Goal: Find contact information: Find contact information

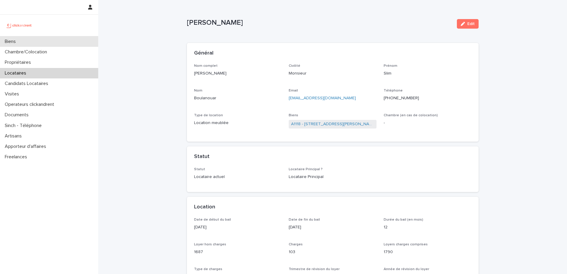
click at [64, 43] on div "Biens" at bounding box center [49, 41] width 98 height 10
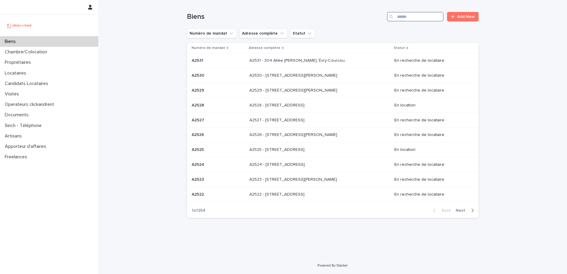
click at [415, 17] on input "Search" at bounding box center [415, 17] width 57 height 10
paste input "**********"
type input "**********"
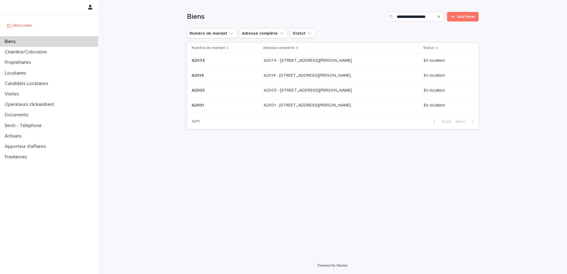
click at [340, 64] on div "A2074 - 1 Rue Pierre Lefort, Amiens 80000 A2074 - 1 Rue Pierre Lefort, Amiens 8…" at bounding box center [341, 61] width 155 height 10
click at [294, 72] on p "A2014 - 1 Rue Pierre Lefort, Amiens 80000" at bounding box center [308, 75] width 88 height 6
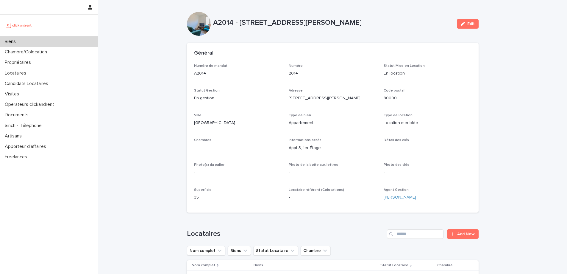
click at [222, 25] on p "A2014 - 1 Rue Pierre Lefort, Amiens 80000" at bounding box center [332, 22] width 239 height 9
copy p "A2014"
click at [41, 70] on div "Locataires" at bounding box center [49, 73] width 98 height 10
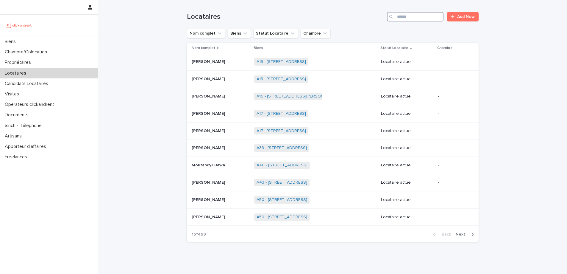
click at [422, 16] on input "Search" at bounding box center [415, 17] width 57 height 10
paste input "********"
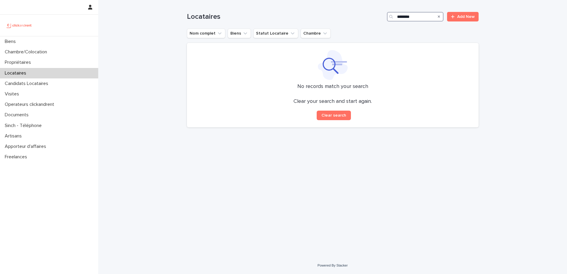
click at [401, 17] on input "********" at bounding box center [415, 17] width 57 height 10
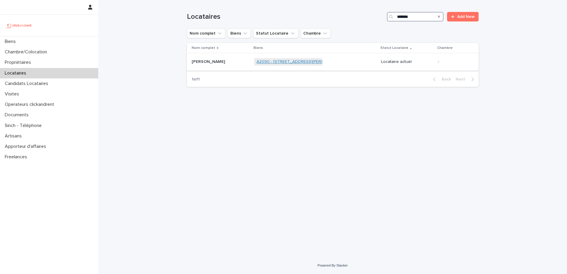
type input "*******"
click at [298, 61] on link "A2090 - [STREET_ADDRESS][PERSON_NAME]" at bounding box center [301, 61] width 88 height 5
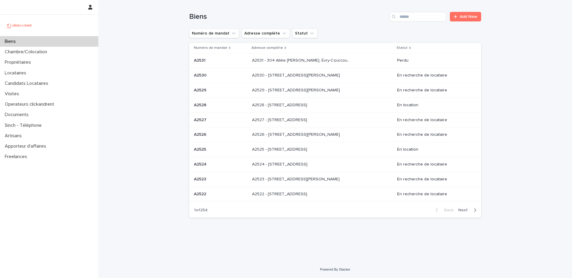
click at [57, 40] on div "Biens" at bounding box center [49, 41] width 98 height 10
click at [417, 15] on input "Search" at bounding box center [417, 17] width 57 height 10
paste input "*****"
type input "*****"
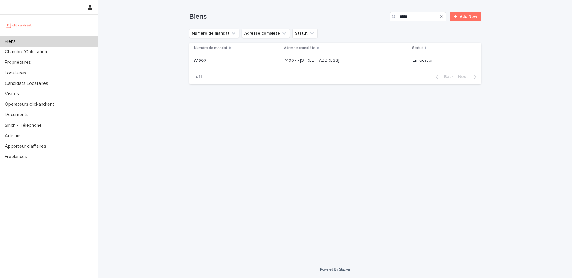
click at [375, 62] on div "A1907 - 17 rue de La Jonquière, Paris 75017 A1907 - 17 rue de La Jonquière, Par…" at bounding box center [345, 61] width 123 height 10
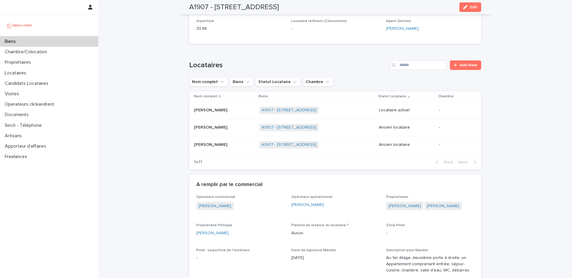
scroll to position [194, 0]
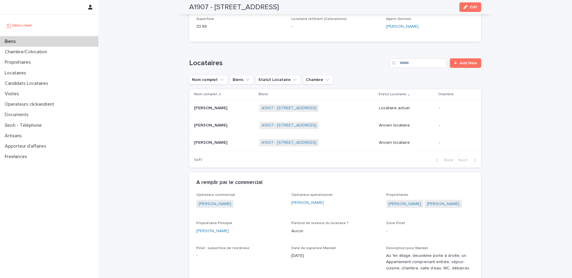
click at [238, 111] on div "Daphné Remy Daphné Remy" at bounding box center [224, 108] width 60 height 10
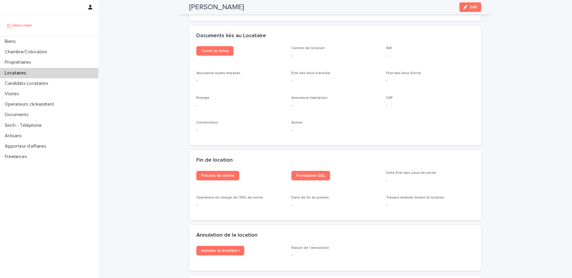
scroll to position [598, 0]
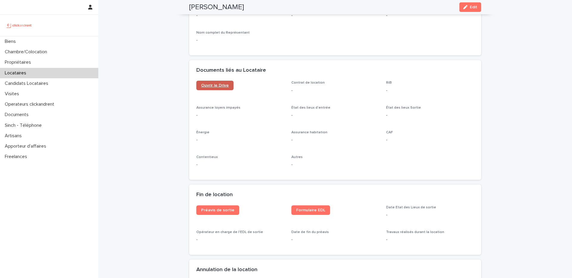
click at [206, 89] on link "Ouvrir le Drive" at bounding box center [214, 86] width 37 height 10
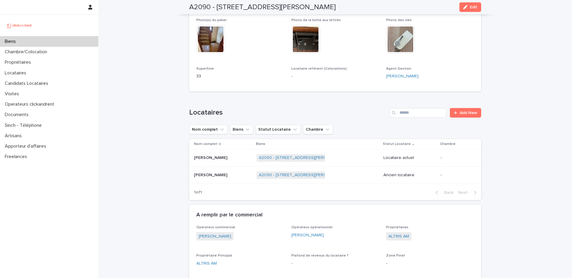
scroll to position [152, 0]
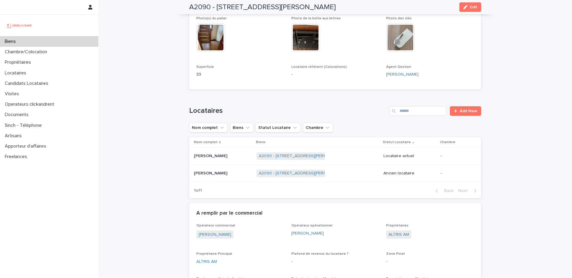
click at [230, 153] on div "[PERSON_NAME] [PERSON_NAME]" at bounding box center [223, 156] width 58 height 10
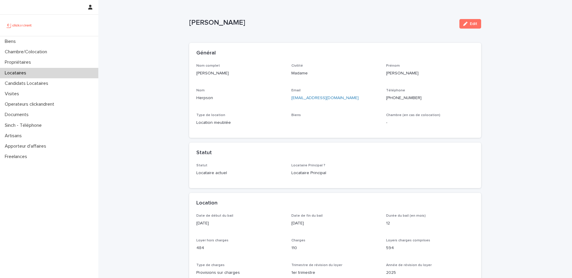
click at [405, 93] on div "Téléphone [PHONE_NUMBER]" at bounding box center [430, 97] width 88 height 18
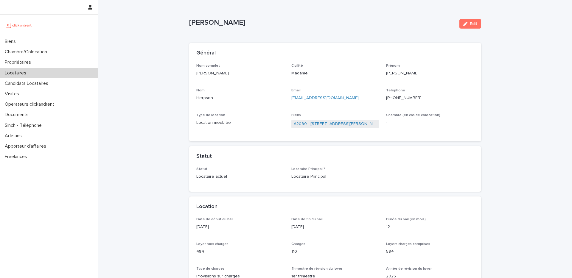
click at [404, 100] on p "[PHONE_NUMBER]" at bounding box center [430, 98] width 88 height 6
copy p "33783615656"
click at [59, 43] on div "Biens" at bounding box center [49, 41] width 98 height 10
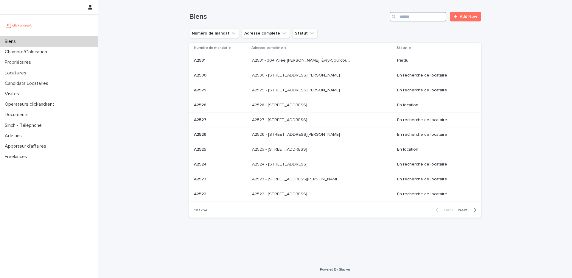
click at [414, 17] on input "Search" at bounding box center [417, 17] width 57 height 10
paste input "****"
type input "****"
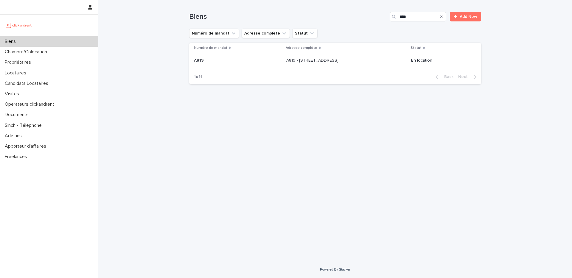
click at [284, 66] on td "A819 - [STREET_ADDRESS] - [STREET_ADDRESS]" at bounding box center [346, 60] width 125 height 15
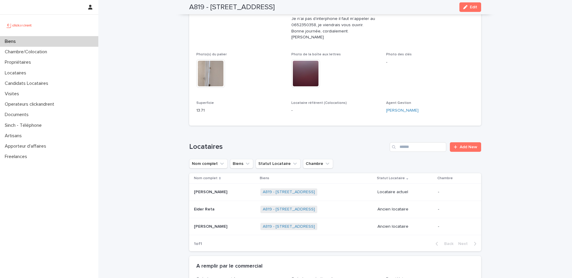
scroll to position [182, 0]
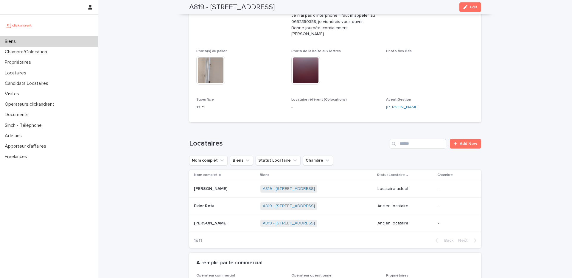
click at [218, 186] on div "[PERSON_NAME] [PERSON_NAME]" at bounding box center [225, 189] width 62 height 10
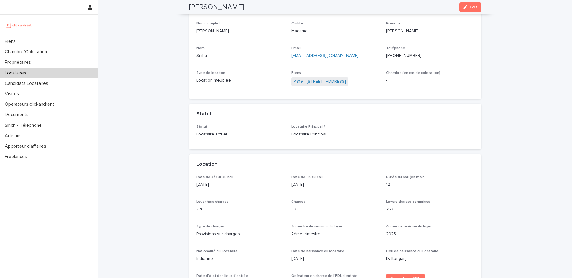
scroll to position [46, 0]
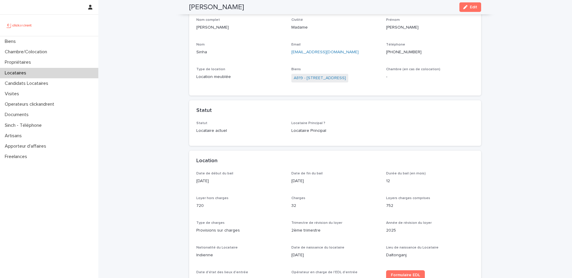
click at [407, 54] on p "[PHONE_NUMBER]" at bounding box center [430, 52] width 88 height 6
copy p "33745659590"
click at [41, 44] on div "Biens" at bounding box center [49, 41] width 98 height 10
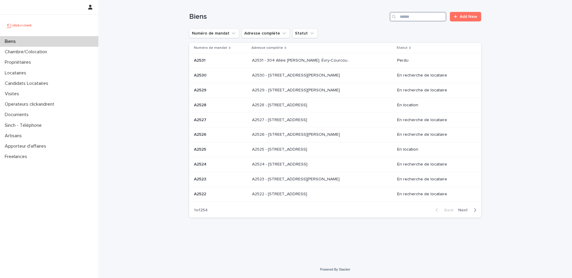
click at [409, 16] on input "Search" at bounding box center [417, 17] width 57 height 10
paste input "*****"
type input "*****"
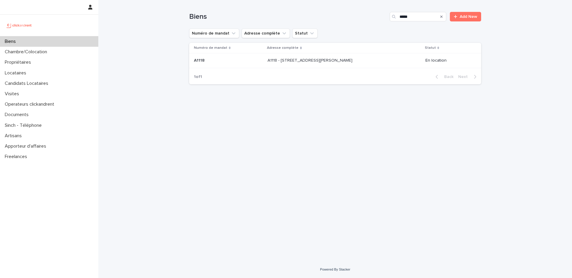
click at [297, 60] on p "A1118 - [STREET_ADDRESS][PERSON_NAME]" at bounding box center [310, 60] width 86 height 6
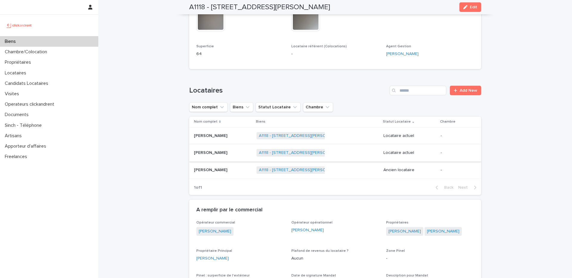
scroll to position [271, 0]
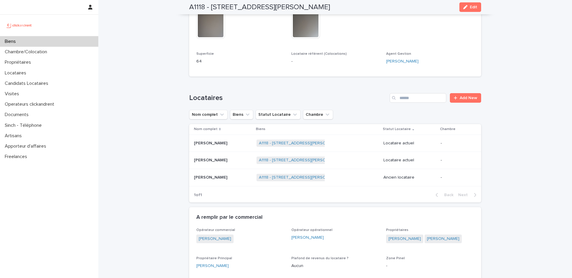
click at [252, 162] on p at bounding box center [223, 160] width 58 height 5
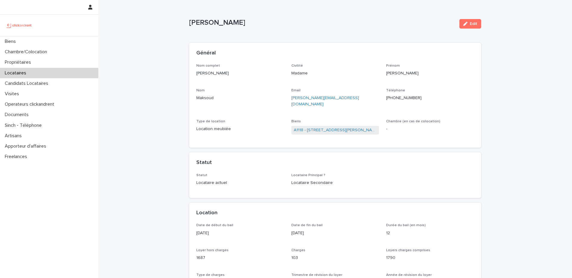
click at [410, 99] on p "[PHONE_NUMBER]" at bounding box center [430, 98] width 88 height 6
copy p "33623784236"
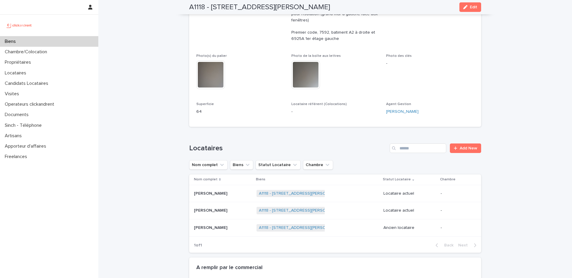
scroll to position [221, 0]
click at [222, 189] on p "[PERSON_NAME]" at bounding box center [211, 192] width 35 height 6
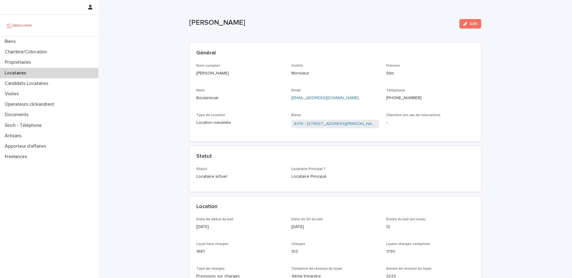
click at [406, 97] on p "[PHONE_NUMBER]" at bounding box center [430, 98] width 88 height 6
copy p "33646167248"
click at [399, 100] on p "[PHONE_NUMBER]" at bounding box center [430, 98] width 88 height 6
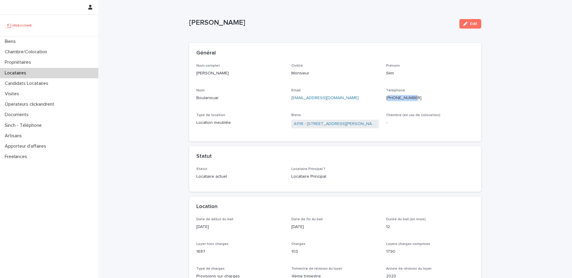
copy p "33646167248"
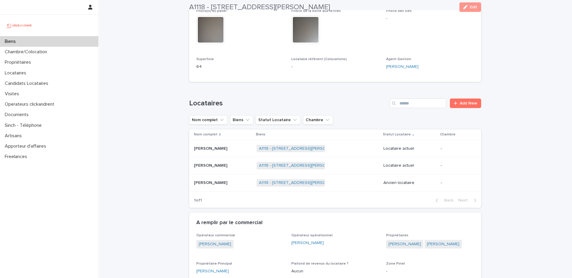
scroll to position [336, 0]
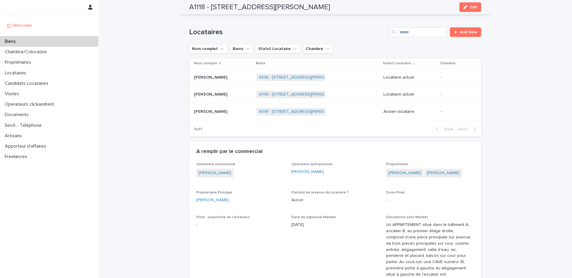
click at [252, 93] on p at bounding box center [223, 94] width 58 height 5
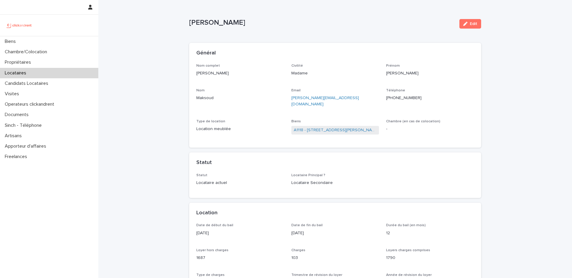
click at [400, 99] on p "[PHONE_NUMBER]" at bounding box center [430, 98] width 88 height 6
copy p "33623784236"
click at [324, 127] on link "A1118 - [STREET_ADDRESS][PERSON_NAME]" at bounding box center [335, 130] width 83 height 6
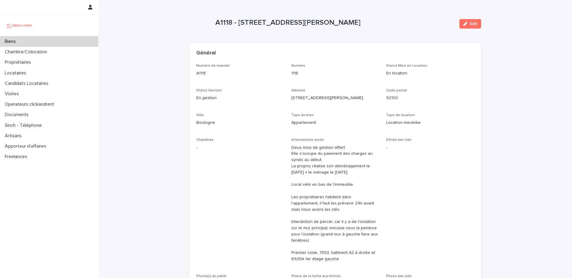
drag, startPoint x: 386, startPoint y: 22, endPoint x: 239, endPoint y: 26, distance: 147.4
click at [239, 26] on p "A1118 - [STREET_ADDRESS][PERSON_NAME]" at bounding box center [334, 22] width 239 height 9
copy p "[STREET_ADDRESS][PERSON_NAME]"
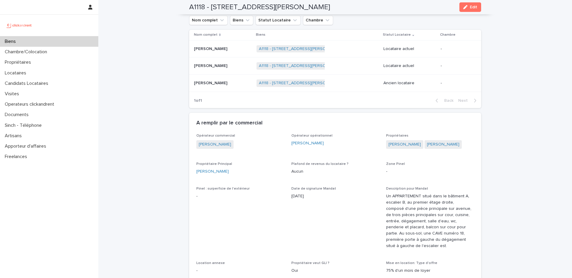
scroll to position [365, 0]
click at [241, 51] on p at bounding box center [223, 49] width 58 height 5
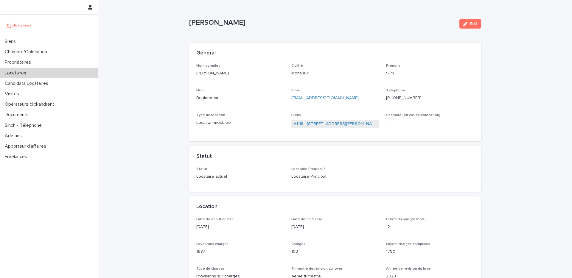
drag, startPoint x: 232, startPoint y: 74, endPoint x: 189, endPoint y: 72, distance: 42.9
click at [189, 72] on div "Nom complet [PERSON_NAME] Civilité Monsieur [PERSON_NAME] Slim Nom Boulanouar E…" at bounding box center [335, 103] width 292 height 78
copy p "[PERSON_NAME]"
drag, startPoint x: 343, startPoint y: 97, endPoint x: 290, endPoint y: 97, distance: 53.0
click at [290, 97] on div "Nom complet [PERSON_NAME] Civilité Monsieur [PERSON_NAME] Slim Nom Boulanouar E…" at bounding box center [334, 99] width 277 height 71
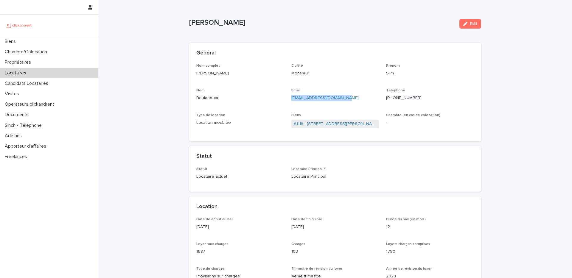
copy link "[EMAIL_ADDRESS][DOMAIN_NAME]"
click at [405, 100] on p "[PHONE_NUMBER]" at bounding box center [430, 98] width 88 height 6
copy p "33646167248"
click at [404, 99] on p "[PHONE_NUMBER]" at bounding box center [430, 98] width 88 height 6
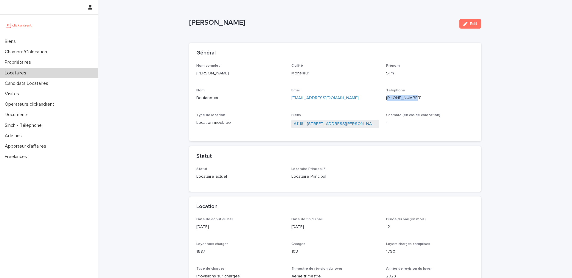
click at [404, 99] on p "[PHONE_NUMBER]" at bounding box center [430, 98] width 88 height 6
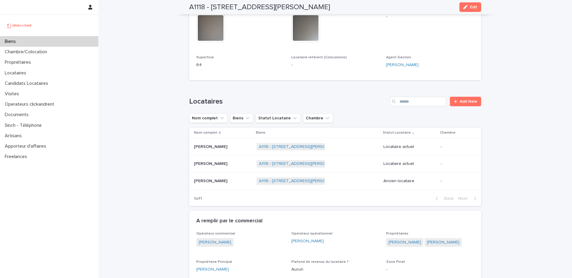
scroll to position [279, 0]
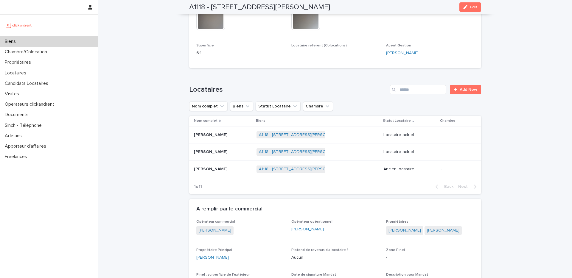
click at [251, 153] on p at bounding box center [223, 151] width 58 height 5
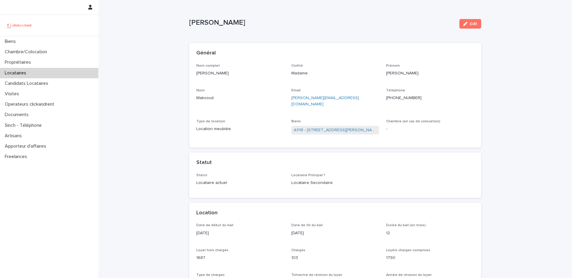
drag, startPoint x: 228, startPoint y: 73, endPoint x: 194, endPoint y: 75, distance: 33.4
click at [194, 75] on div "Nom complet [PERSON_NAME] Civilité Madame Prénom [PERSON_NAME] Email [PERSON_NA…" at bounding box center [335, 106] width 292 height 84
click at [405, 96] on p "[PHONE_NUMBER]" at bounding box center [430, 98] width 88 height 6
click at [347, 99] on p "[PERSON_NAME][EMAIL_ADDRESS][DOMAIN_NAME]" at bounding box center [335, 101] width 88 height 13
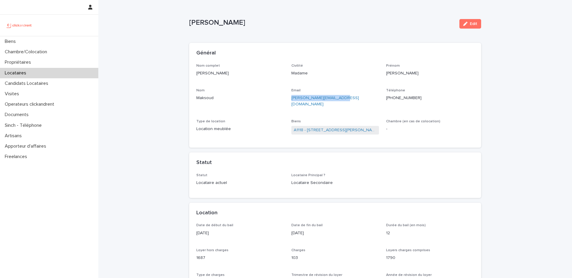
drag, startPoint x: 347, startPoint y: 99, endPoint x: 289, endPoint y: 95, distance: 58.2
click at [289, 95] on div "Nom complet [PERSON_NAME] Civilité Madame Prénom [PERSON_NAME] Email [PERSON_NA…" at bounding box center [334, 102] width 277 height 77
click at [316, 127] on link "A1118 - [STREET_ADDRESS][PERSON_NAME]" at bounding box center [335, 130] width 83 height 6
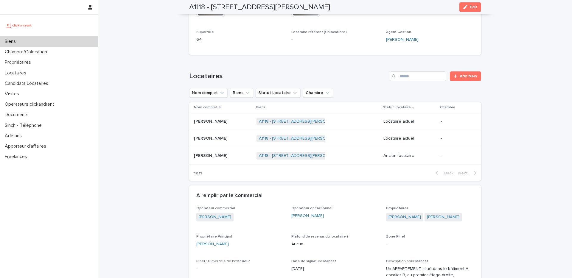
scroll to position [292, 0]
click at [227, 244] on div "[PERSON_NAME]" at bounding box center [240, 245] width 88 height 6
click at [40, 43] on div "Biens" at bounding box center [49, 41] width 98 height 10
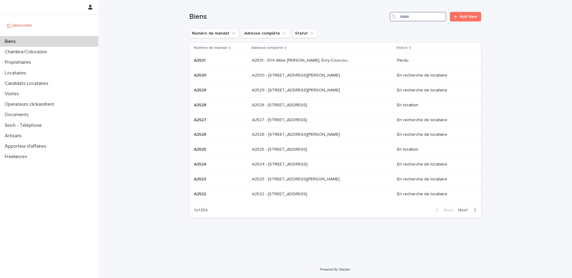
click at [407, 18] on input "Search" at bounding box center [417, 17] width 57 height 10
paste input "*****"
type input "*****"
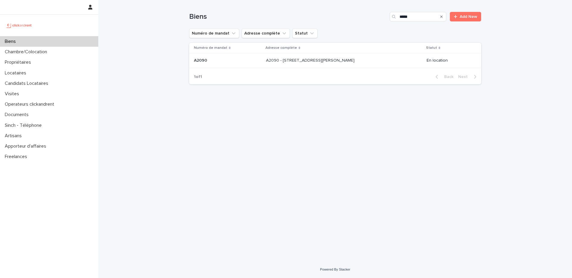
click at [362, 63] on div "A2090 - [STREET_ADDRESS][GEOGRAPHIC_DATA][PERSON_NAME] A2090 - [STREET_ADDRESS]…" at bounding box center [344, 61] width 156 height 10
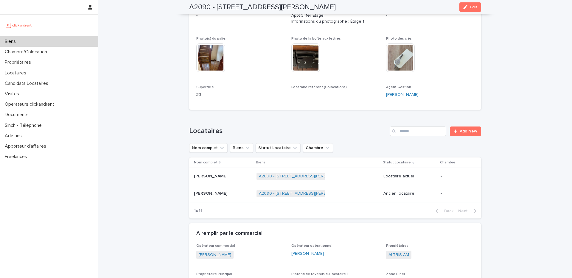
scroll to position [132, 0]
click at [228, 177] on p at bounding box center [223, 176] width 58 height 5
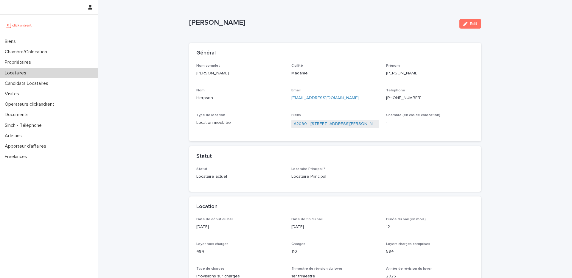
click at [405, 95] on p "[PHONE_NUMBER]" at bounding box center [430, 98] width 88 height 6
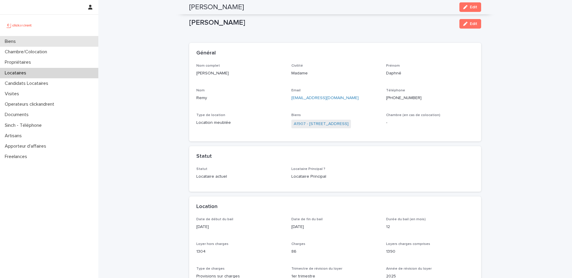
scroll to position [598, 0]
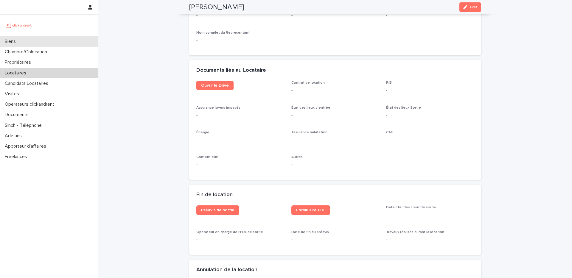
click at [43, 45] on div "Biens" at bounding box center [49, 41] width 98 height 10
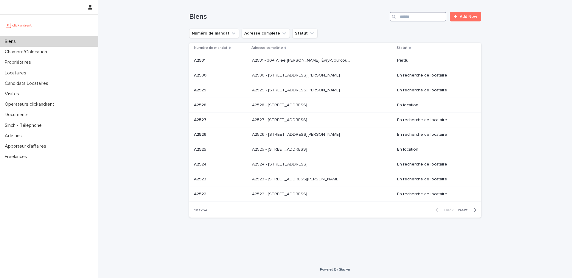
click at [407, 18] on input "Search" at bounding box center [417, 17] width 57 height 10
paste input "****"
type input "****"
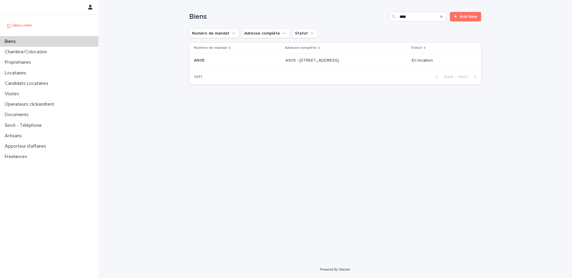
click at [370, 65] on div "A905 - [STREET_ADDRESS] - [STREET_ADDRESS]" at bounding box center [345, 61] width 121 height 10
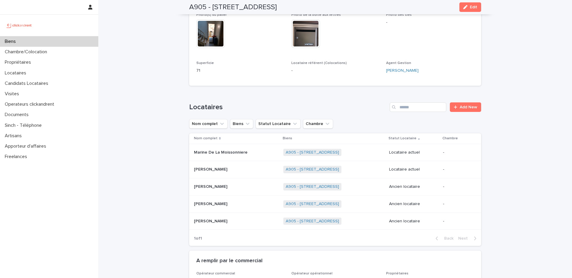
scroll to position [176, 0]
click at [243, 155] on div "Marine De La Moissonniere Marine De La Moissonniere" at bounding box center [236, 152] width 85 height 10
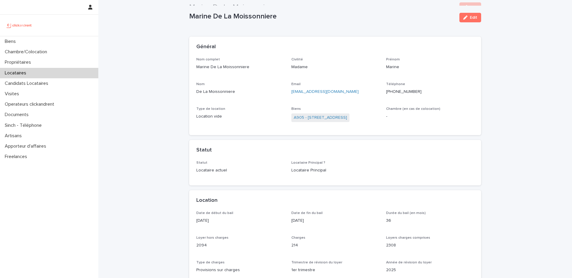
scroll to position [6, 0]
drag, startPoint x: 246, startPoint y: 68, endPoint x: 182, endPoint y: 65, distance: 64.1
copy p "Marine De La Moissonniere"
click at [403, 93] on p "+33629204610" at bounding box center [430, 92] width 88 height 6
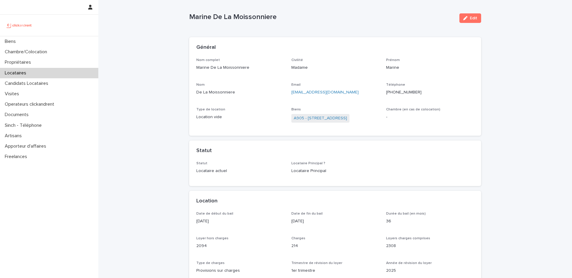
click at [403, 93] on p "+33629204610" at bounding box center [430, 92] width 88 height 6
copy p "33629204610"
drag, startPoint x: 333, startPoint y: 94, endPoint x: 289, endPoint y: 91, distance: 43.6
click at [289, 91] on div "Nom complet Marine De La Moissonniere Civilité Madame Prénom Marine Nom De La M…" at bounding box center [334, 93] width 277 height 71
copy link "marinelm@gmail.com"
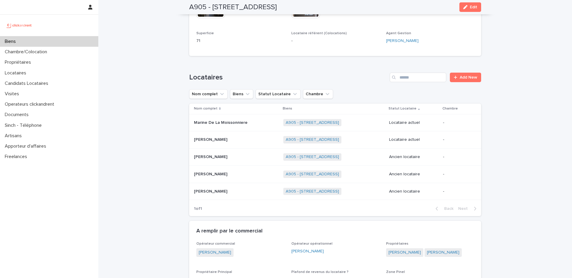
scroll to position [207, 0]
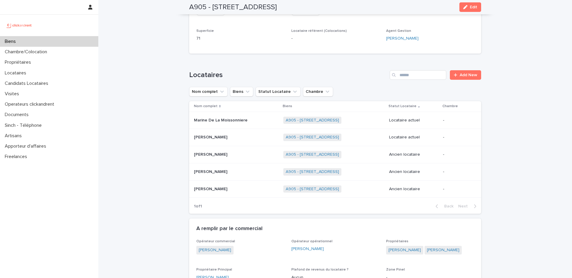
click at [249, 141] on div "Pierre-alexis Morin Pierre-alexis Morin" at bounding box center [236, 137] width 85 height 10
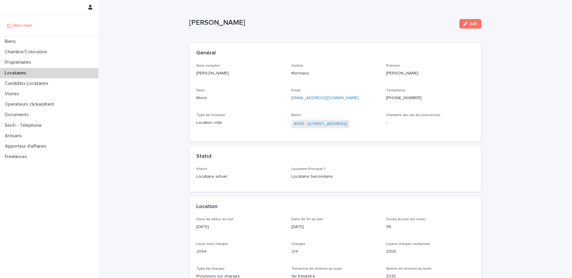
click at [228, 77] on div "Nom complet Pierre-alexis Morin" at bounding box center [240, 73] width 88 height 18
drag, startPoint x: 232, startPoint y: 76, endPoint x: 175, endPoint y: 76, distance: 56.9
copy p "Pierre-alexis Morin"
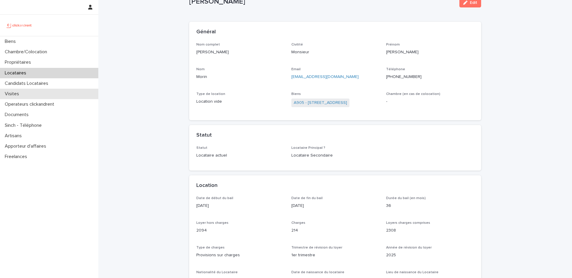
scroll to position [22, 0]
click at [412, 76] on p "+33623071056" at bounding box center [430, 76] width 88 height 6
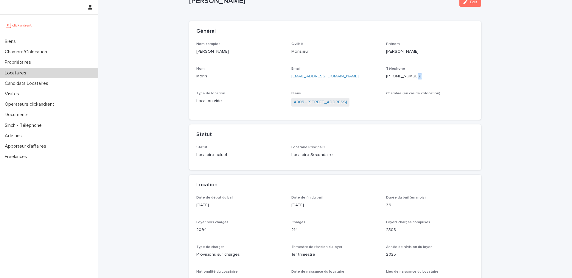
click at [412, 76] on p "+33623071056" at bounding box center [430, 76] width 88 height 6
click at [399, 77] on p "+33623071056" at bounding box center [430, 76] width 88 height 6
click at [351, 77] on p "pierrealexis.morin@gmail.com" at bounding box center [335, 76] width 88 height 6
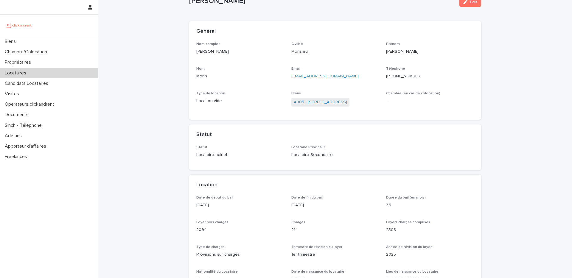
click at [345, 75] on link "pierrealexis.morin@gmail.com" at bounding box center [324, 76] width 67 height 4
click at [348, 72] on div "pierrealexis.morin@gmail.com" at bounding box center [335, 75] width 88 height 7
drag, startPoint x: 346, startPoint y: 77, endPoint x: 290, endPoint y: 78, distance: 56.0
click at [290, 78] on div "Nom complet Pierre-alexis Morin Civilité Monsieur Prénom Pierre-alexis Nom Mori…" at bounding box center [334, 77] width 277 height 71
copy link "pierrealexis.morin@gmail.com"
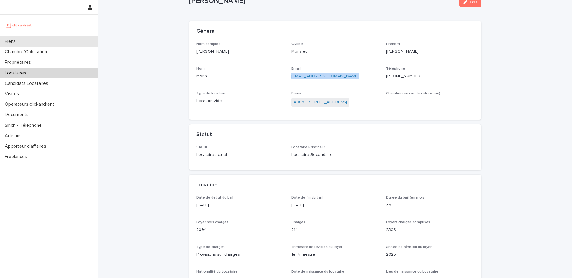
click at [25, 44] on div "Biens" at bounding box center [49, 41] width 98 height 10
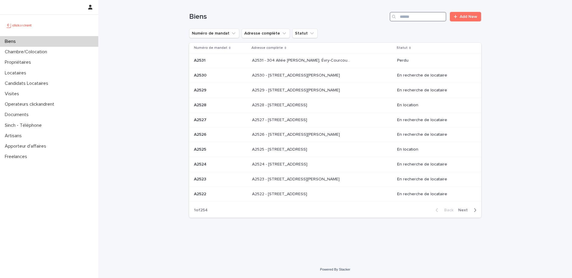
click at [404, 19] on input "Search" at bounding box center [417, 17] width 57 height 10
type input "*"
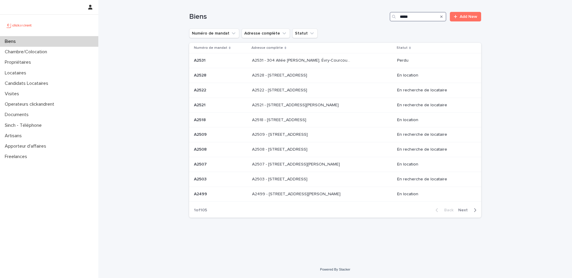
type input "*****"
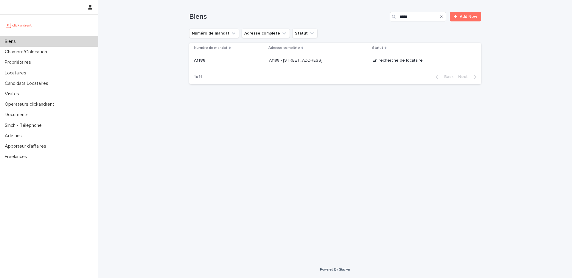
click at [368, 61] on div "A1188 - 696 Chemin De La Barre, Toulon 83100 A1188 - 696 Chemin De La Barre, To…" at bounding box center [318, 61] width 99 height 10
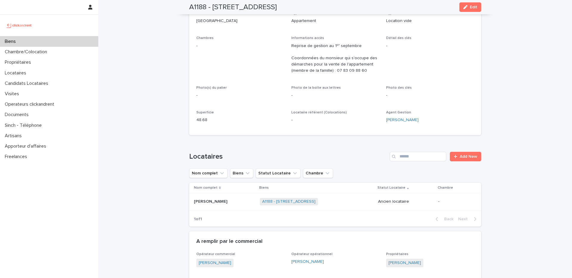
scroll to position [103, 0]
click at [207, 199] on p "Jonathan Marie" at bounding box center [211, 199] width 35 height 6
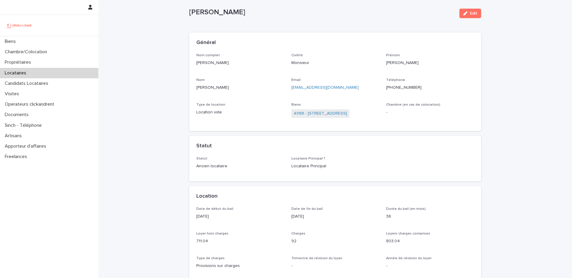
scroll to position [11, 0]
click at [317, 110] on link "A1188 - 696 Chemin De La Barre, Toulon 83100" at bounding box center [320, 113] width 53 height 6
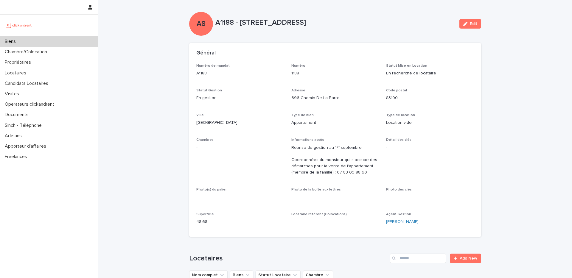
drag, startPoint x: 367, startPoint y: 22, endPoint x: 241, endPoint y: 21, distance: 125.9
click at [241, 21] on p "A1188 - 696 Chemin De La Barre, Toulon 83100" at bounding box center [334, 22] width 239 height 9
copy p "696 Chemin De La Barre, Toulon 83100"
click at [326, 96] on p "696 Chemin De La Barre" at bounding box center [335, 98] width 88 height 6
click at [218, 224] on p "48.68" at bounding box center [240, 222] width 88 height 6
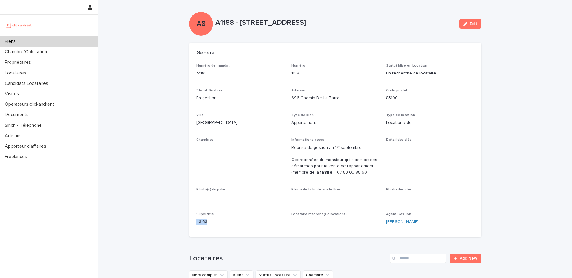
drag, startPoint x: 210, startPoint y: 222, endPoint x: 195, endPoint y: 223, distance: 14.6
click at [195, 223] on div "Numéro de mandat A1188 Numéro 1188 Statut Mise en Location En recherche de loca…" at bounding box center [335, 150] width 292 height 173
copy p "48.68"
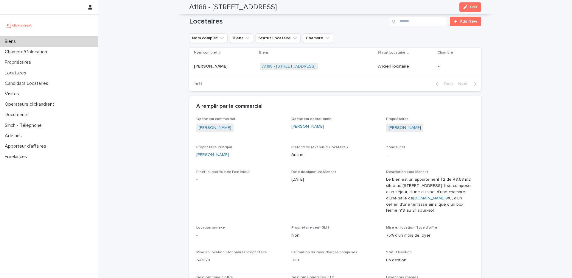
scroll to position [240, 0]
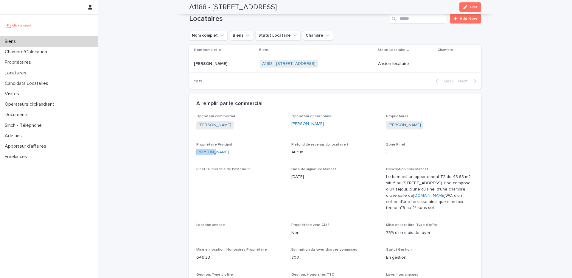
drag, startPoint x: 228, startPoint y: 152, endPoint x: 238, endPoint y: 152, distance: 9.9
click at [213, 152] on div "Evelyne Dumeix" at bounding box center [240, 152] width 88 height 6
click at [237, 155] on div "Evelyne Dumeix" at bounding box center [240, 152] width 88 height 6
drag, startPoint x: 228, startPoint y: 152, endPoint x: 192, endPoint y: 154, distance: 35.5
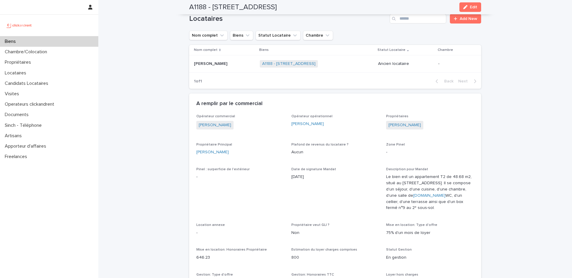
copy link "Evelyne Dumeix"
